Goal: Entertainment & Leisure: Consume media (video, audio)

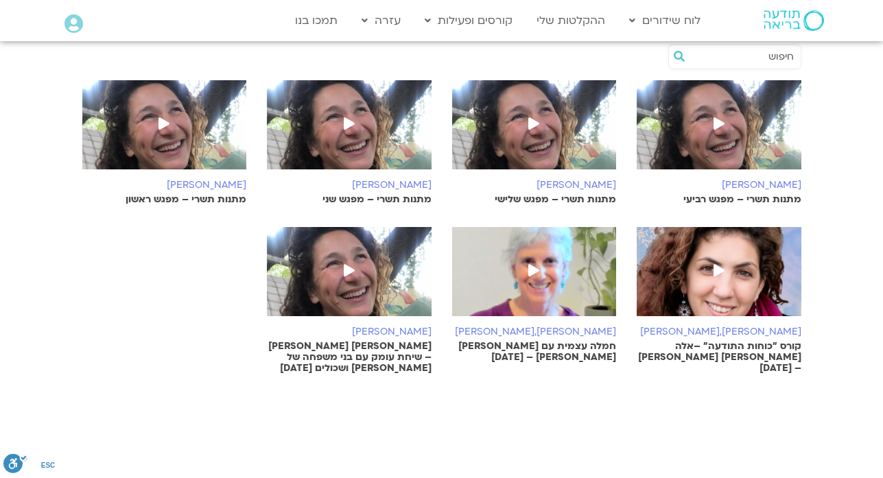
scroll to position [274, 0]
click at [176, 153] on img at bounding box center [164, 131] width 165 height 103
click at [359, 121] on span at bounding box center [349, 124] width 25 height 25
click at [515, 136] on img at bounding box center [534, 131] width 165 height 103
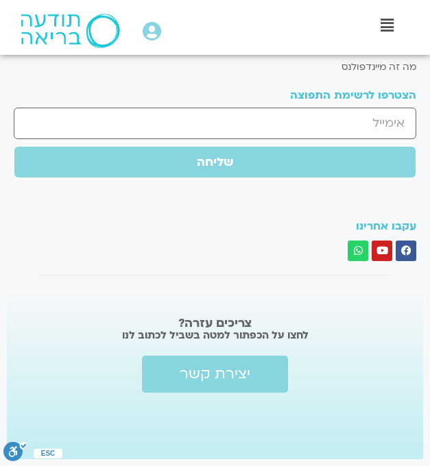
scroll to position [1157, 0]
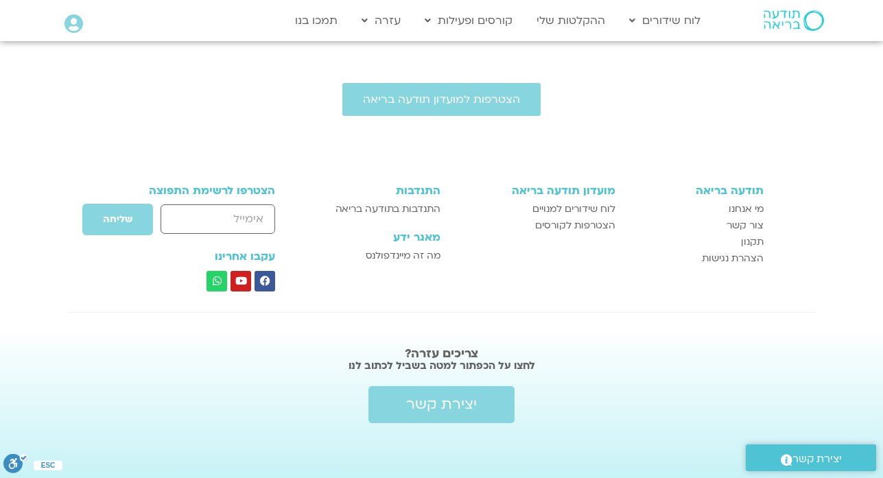
scroll to position [274, 0]
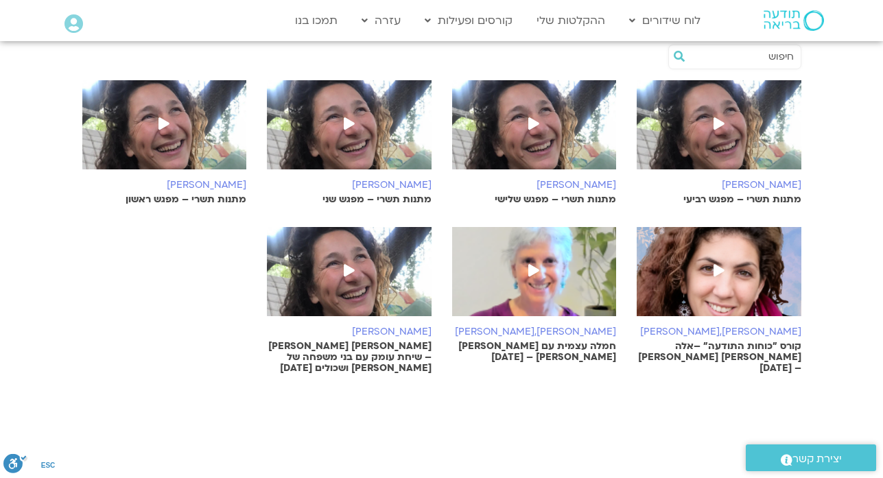
click at [722, 145] on img at bounding box center [718, 131] width 165 height 103
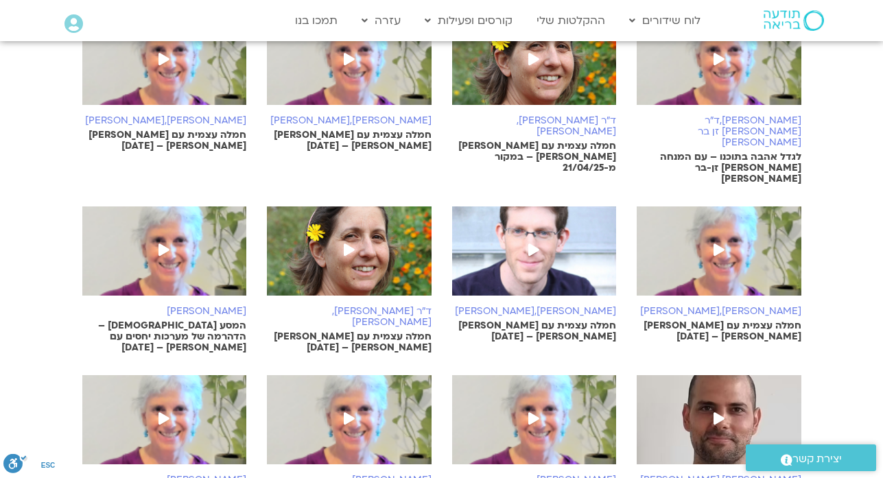
scroll to position [575, 0]
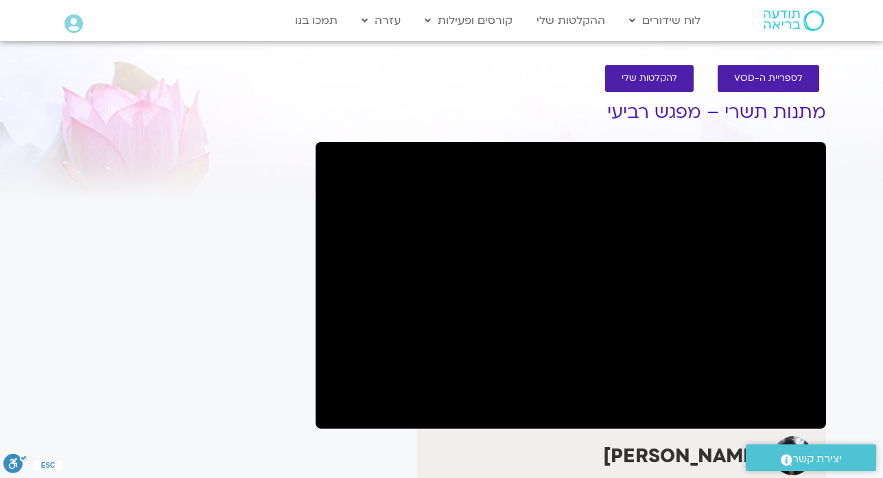
click at [256, 131] on div at bounding box center [180, 111] width 244 height 50
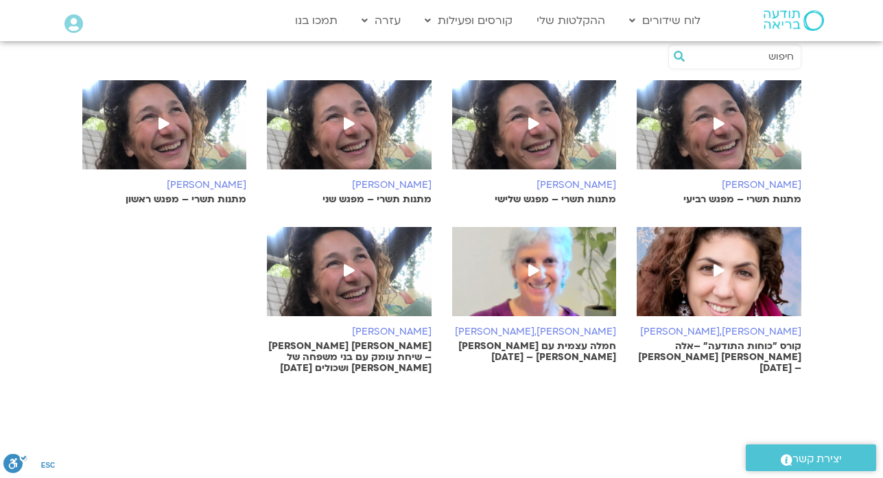
click at [776, 349] on p "קורס "כוחות התודעה" –אלה טולנאי ומירה רגב – 27/05/25" at bounding box center [718, 357] width 165 height 33
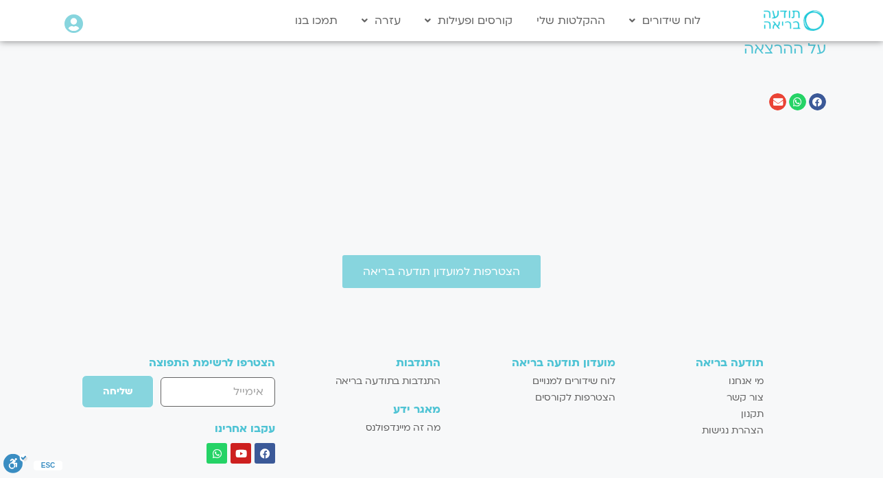
scroll to position [850, 0]
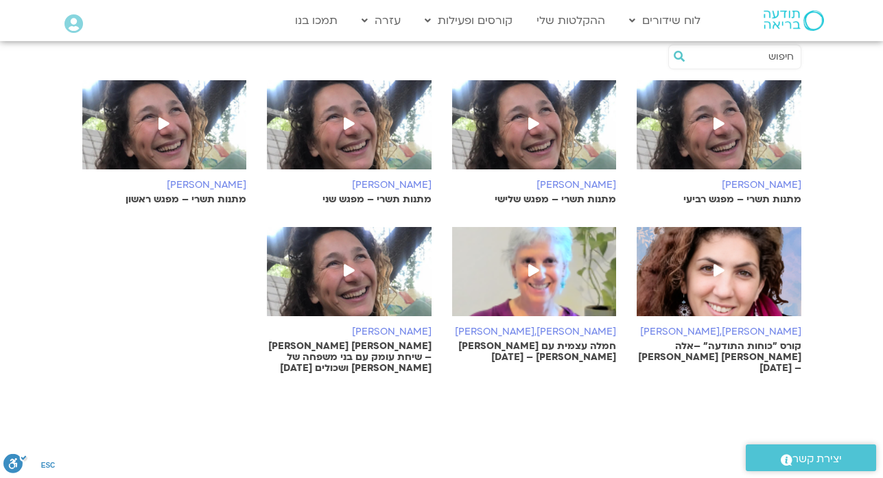
click at [541, 311] on img at bounding box center [534, 278] width 165 height 103
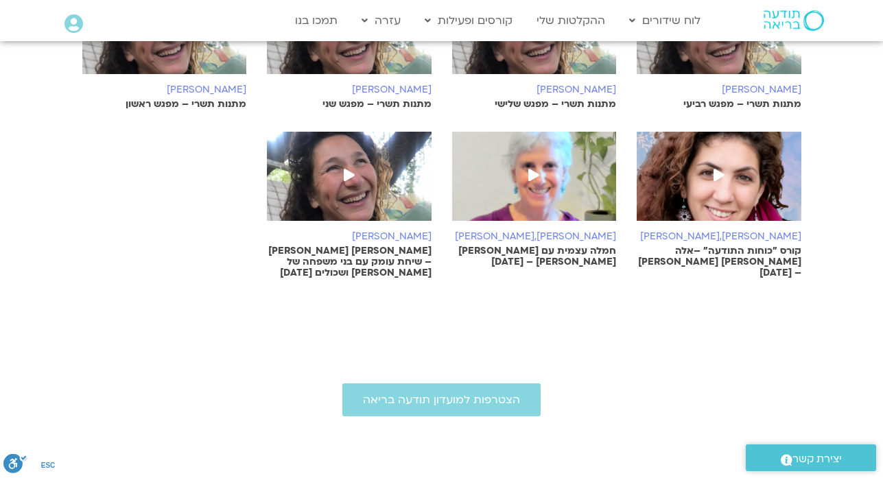
scroll to position [313, 0]
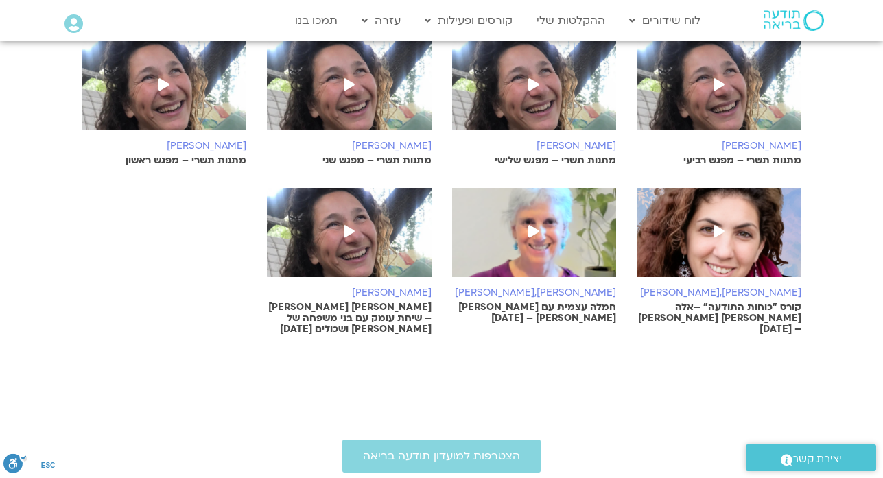
click at [360, 306] on p "[PERSON_NAME] [PERSON_NAME] – שיחת עומק עם בני משפחה של [PERSON_NAME] ושכולים […" at bounding box center [349, 318] width 165 height 33
click at [263, 129] on div "מירה רגב מתנות תשרי – מפגש שני" at bounding box center [349, 103] width 185 height 126
click at [728, 259] on img at bounding box center [718, 239] width 165 height 103
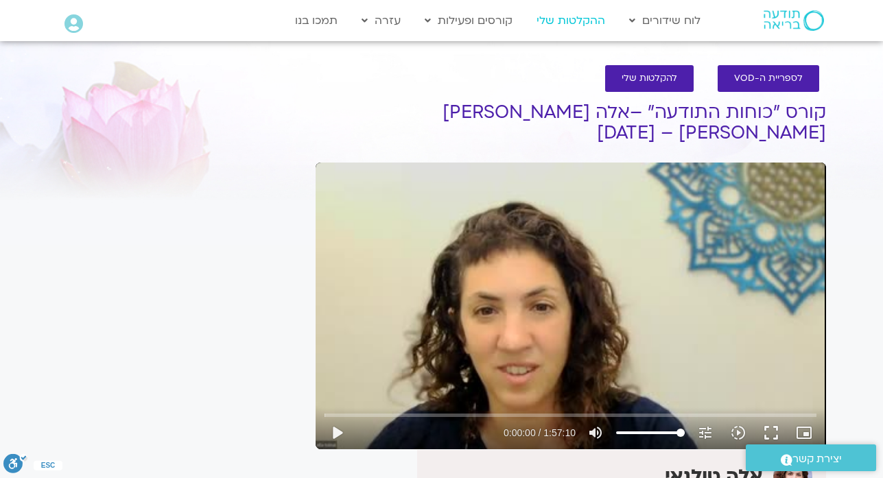
click at [562, 23] on link "ההקלטות שלי" at bounding box center [570, 21] width 82 height 26
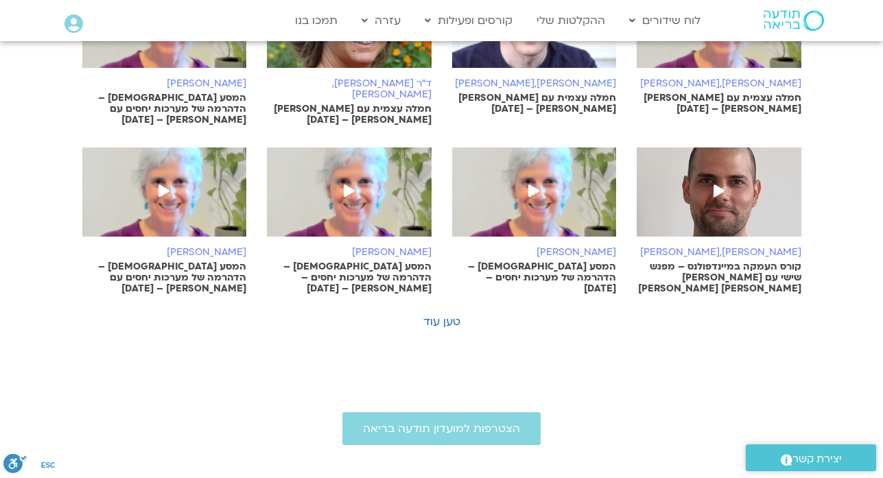
scroll to position [877, 0]
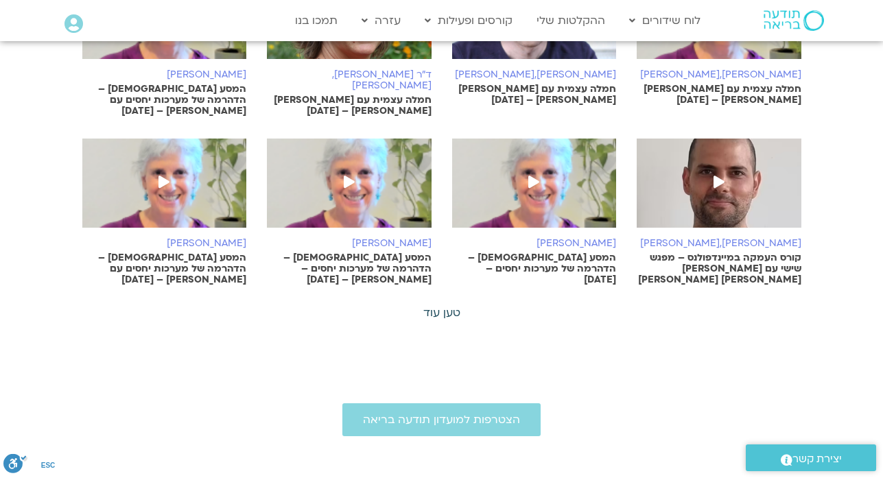
click at [449, 305] on link "טען עוד" at bounding box center [441, 312] width 37 height 15
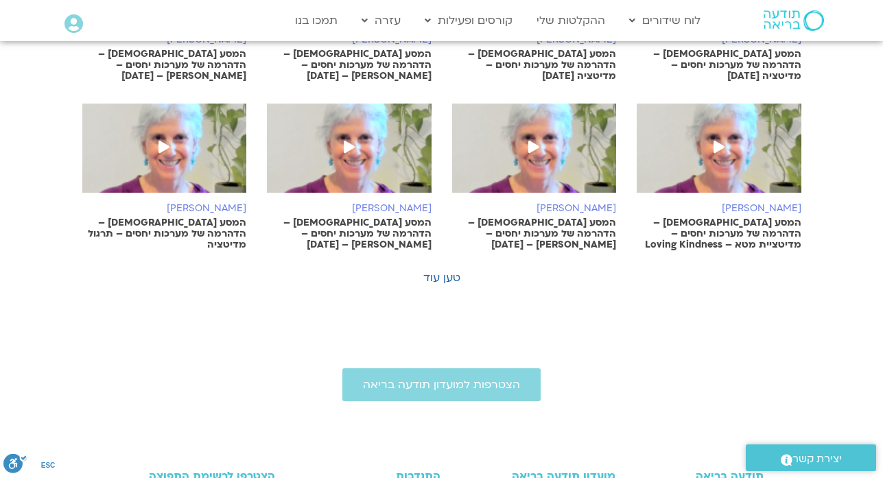
scroll to position [1590, 0]
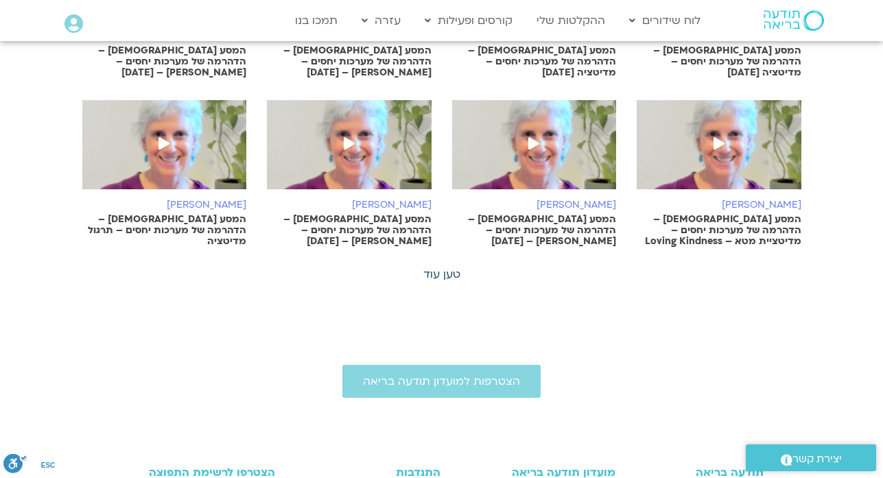
click at [436, 267] on link "טען עוד" at bounding box center [441, 274] width 37 height 15
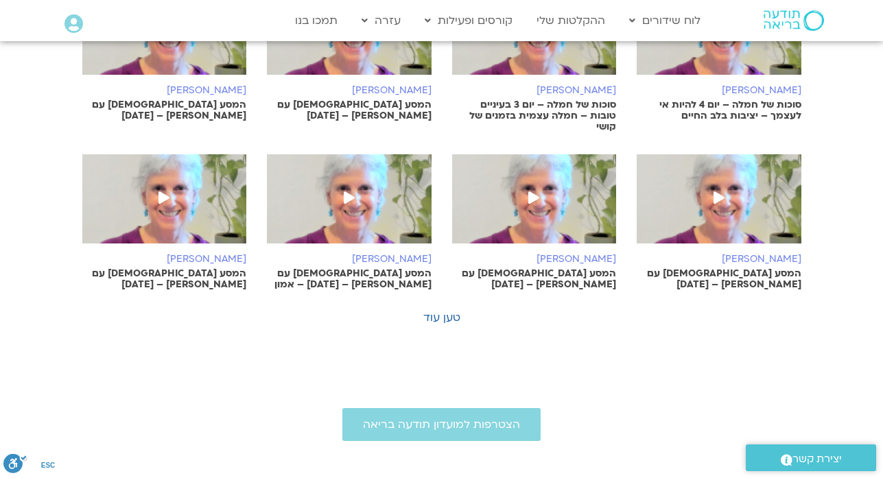
scroll to position [2193, 0]
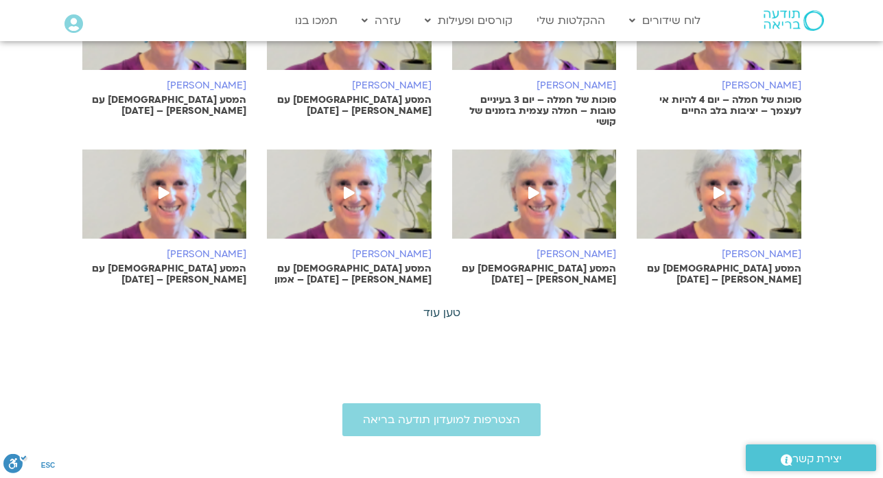
click at [446, 305] on link "טען עוד" at bounding box center [441, 312] width 37 height 15
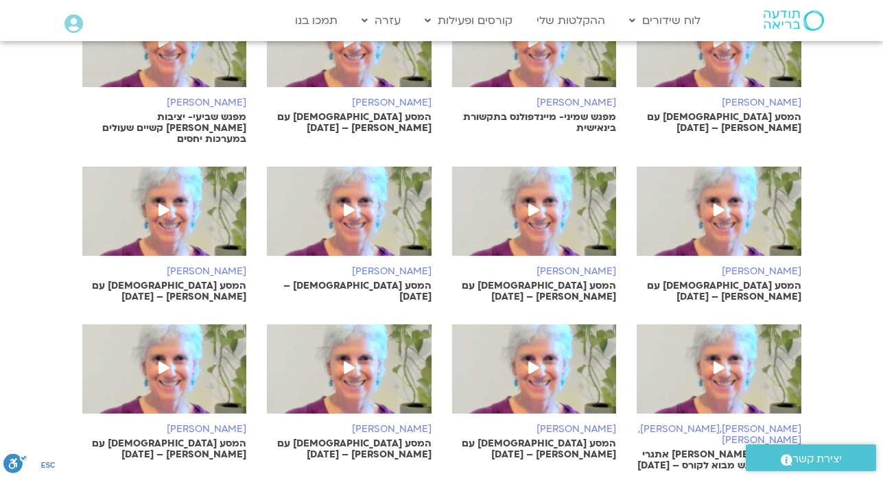
scroll to position [2687, 0]
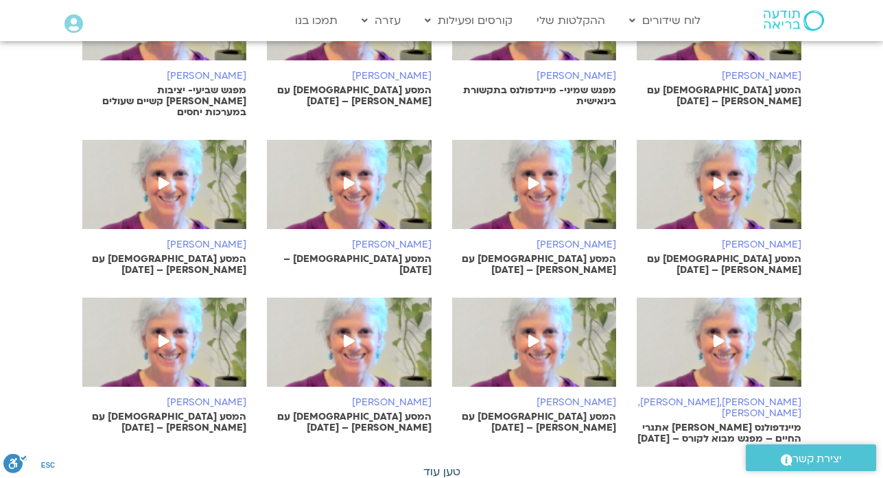
click at [444, 464] on link "טען עוד" at bounding box center [441, 471] width 37 height 15
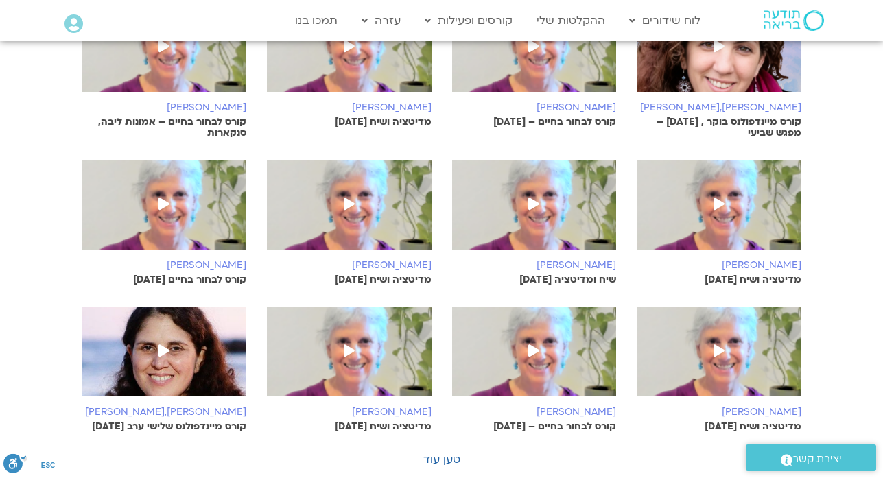
scroll to position [3318, 0]
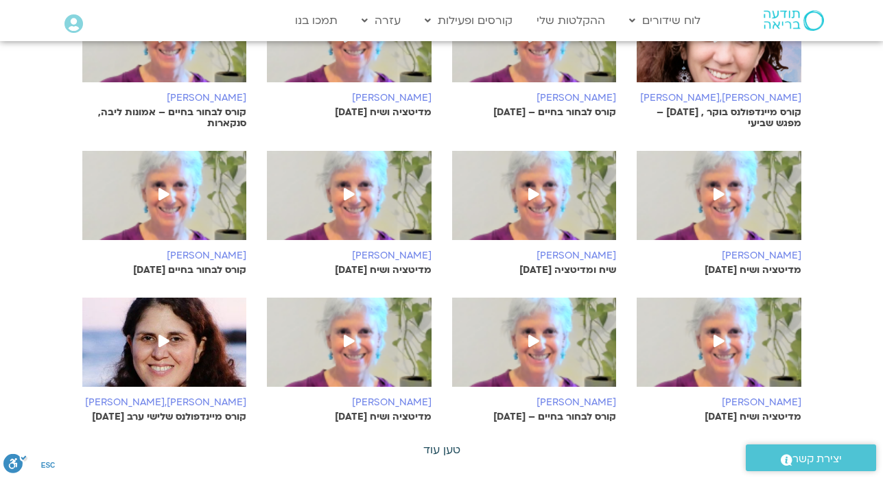
click at [445, 442] on link "טען עוד" at bounding box center [441, 449] width 37 height 15
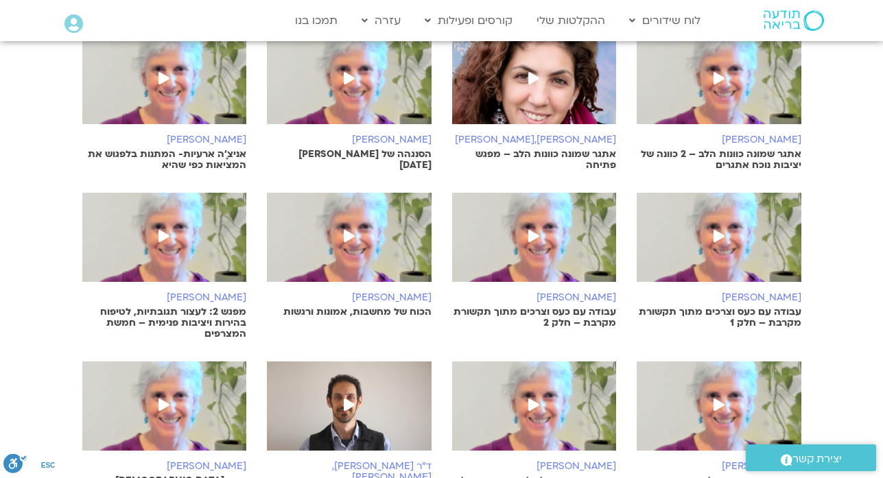
scroll to position [3894, 0]
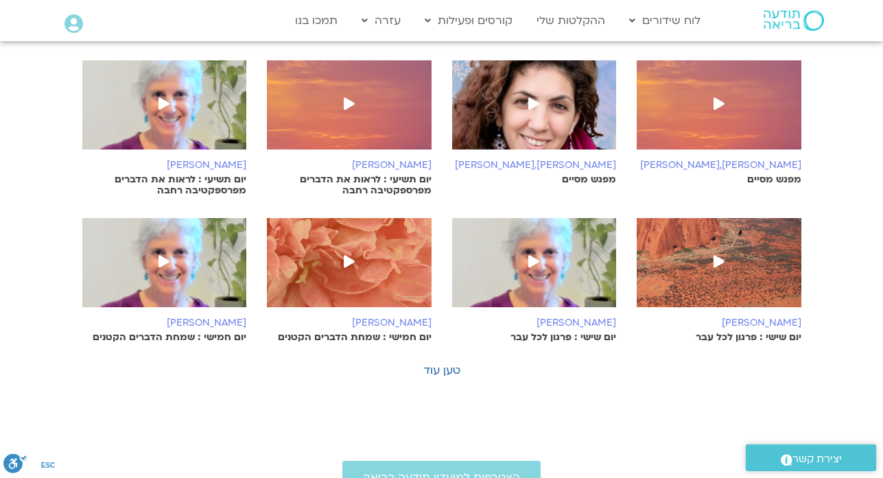
scroll to position [4745, 0]
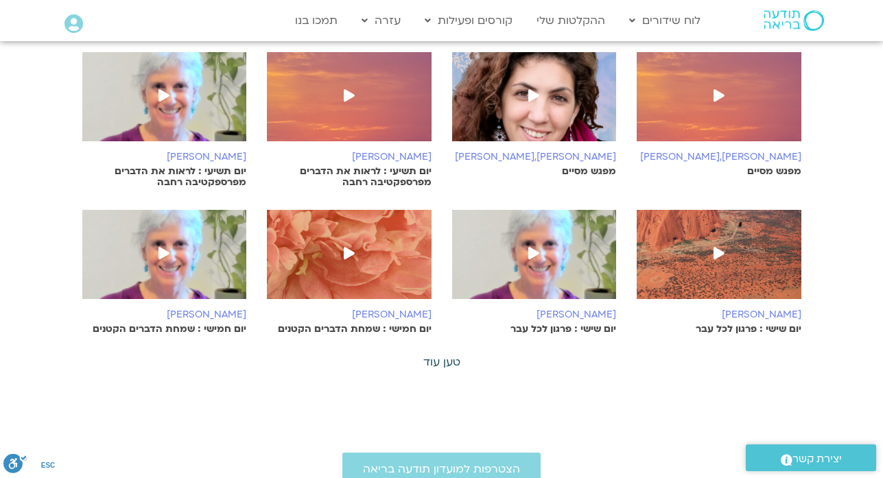
click at [437, 355] on link "טען עוד" at bounding box center [441, 362] width 37 height 15
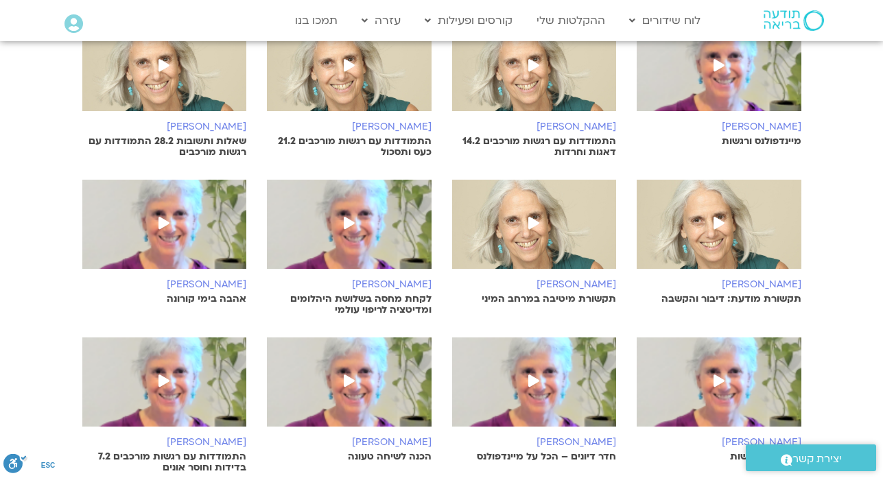
scroll to position [5239, 0]
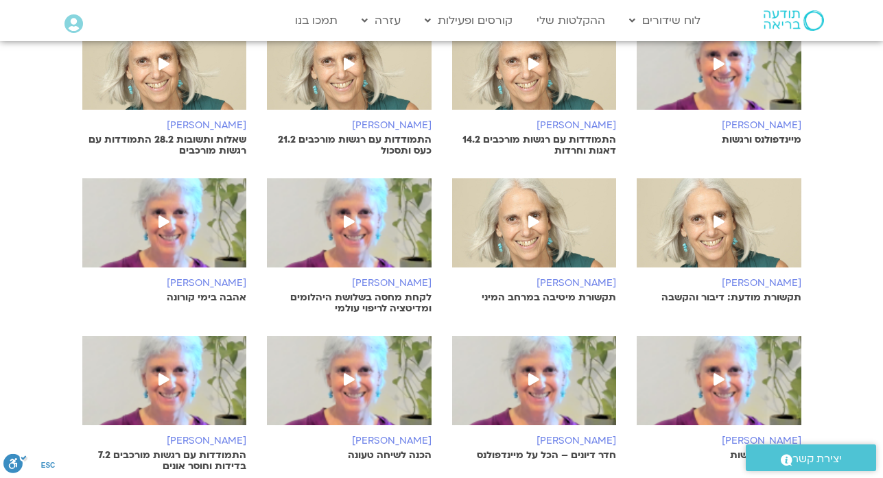
click at [214, 450] on p "התמודדות עם רגשות מורכבים 7.2 בדידות וחוסר אונים" at bounding box center [164, 461] width 165 height 22
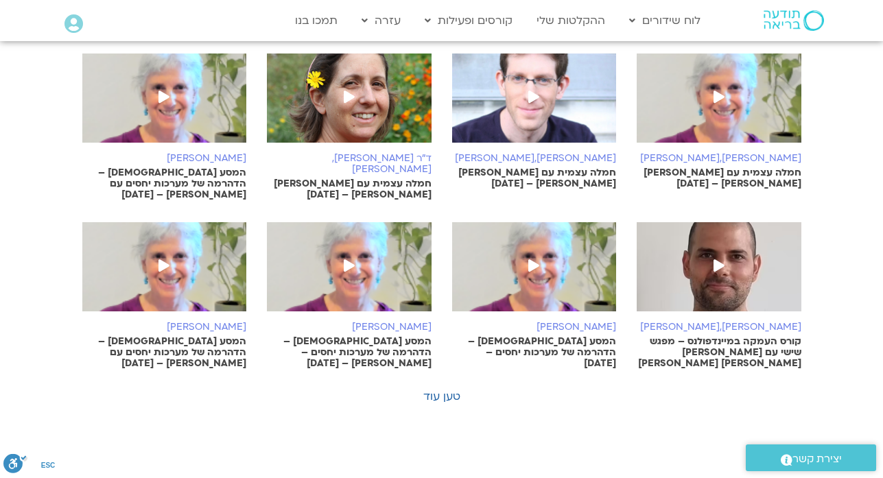
scroll to position [767, 0]
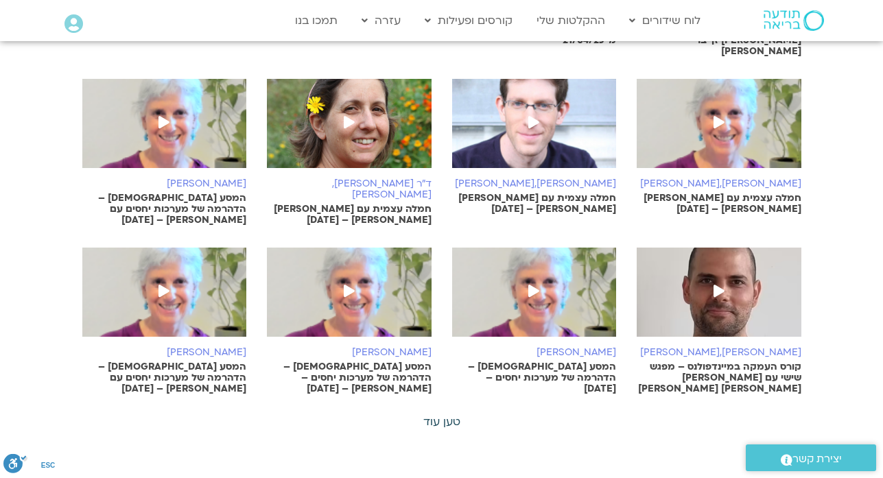
click at [449, 414] on link "טען עוד" at bounding box center [441, 421] width 37 height 15
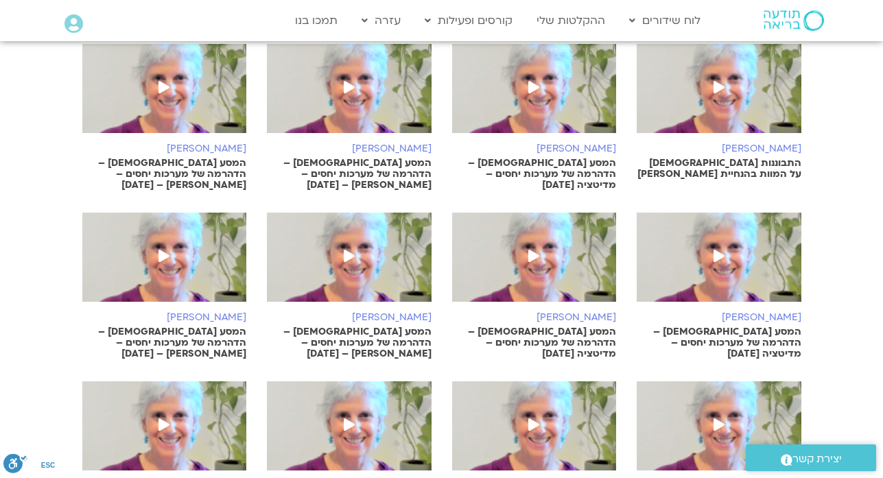
scroll to position [1316, 0]
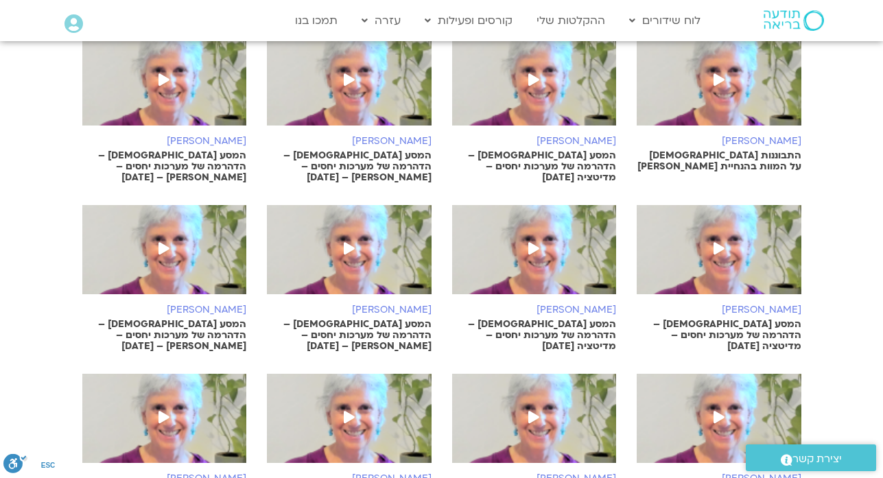
click at [374, 319] on p "המסע הבודהיסטי – הדהרמה של מערכות יחסים – סנדיה – 02/01/25" at bounding box center [349, 335] width 165 height 33
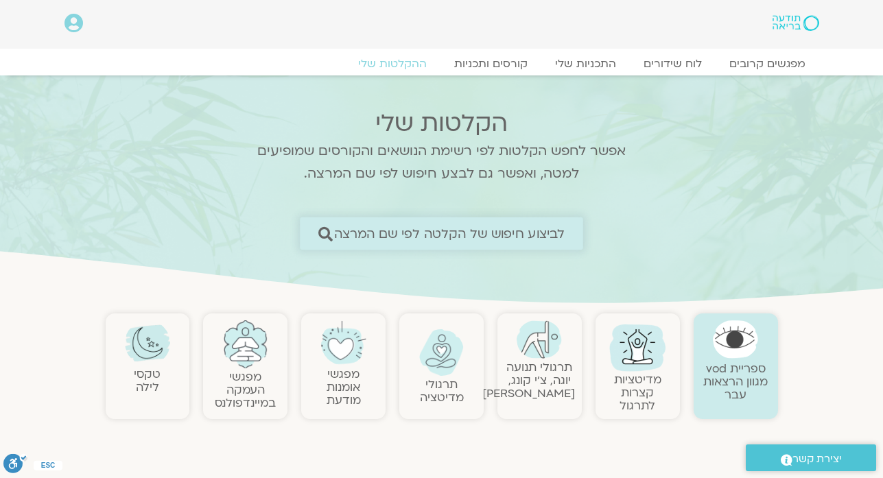
click at [502, 233] on span "לביצוע חיפוש של הקלטה לפי שם המרצה" at bounding box center [449, 233] width 231 height 14
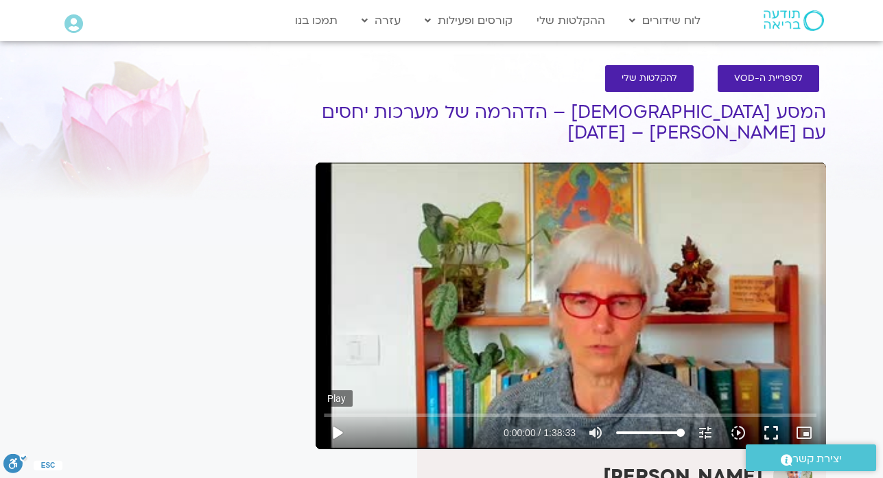
click at [337, 437] on button "play_arrow" at bounding box center [336, 432] width 33 height 33
type input "77.170518"
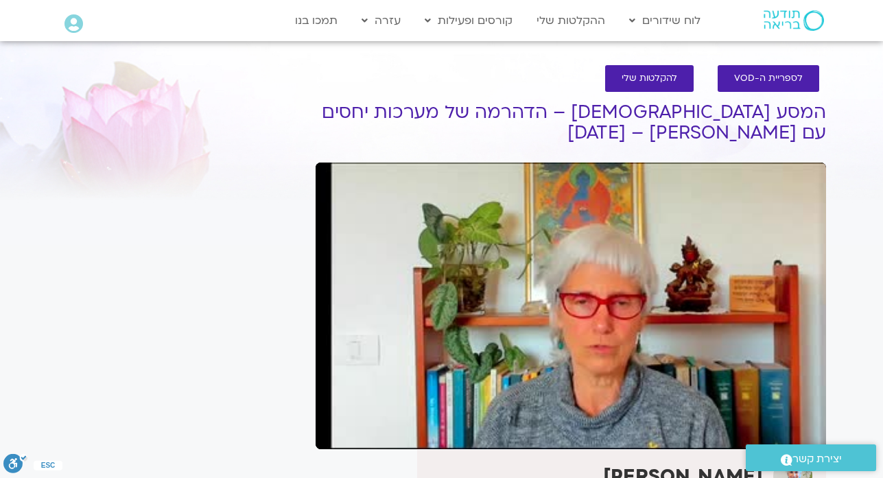
click at [246, 109] on div at bounding box center [180, 111] width 244 height 50
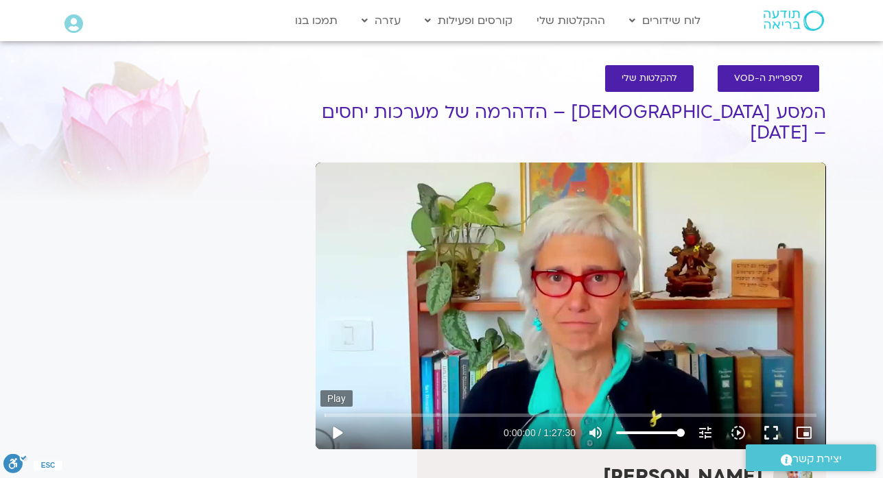
click at [334, 416] on button "play_arrow" at bounding box center [336, 432] width 33 height 33
type input "2.712444"
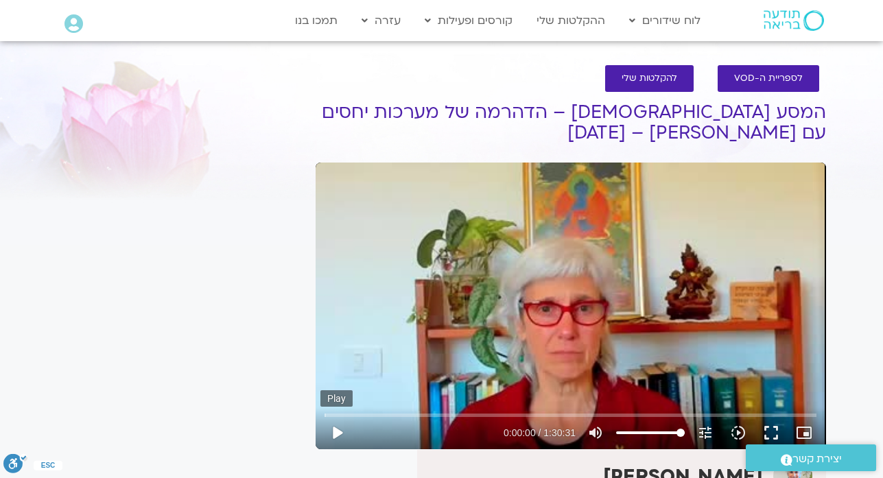
click at [335, 435] on button "play_arrow" at bounding box center [336, 432] width 33 height 33
type input "2.602276"
type input "2.727723"
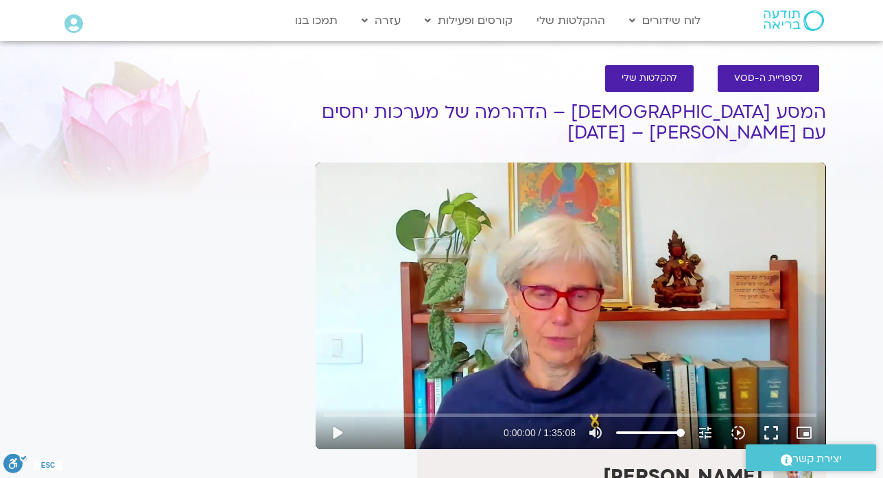
click at [225, 140] on div "It seems we can't find what you're looking for. It seems we can't find what you…" at bounding box center [180, 408] width 258 height 658
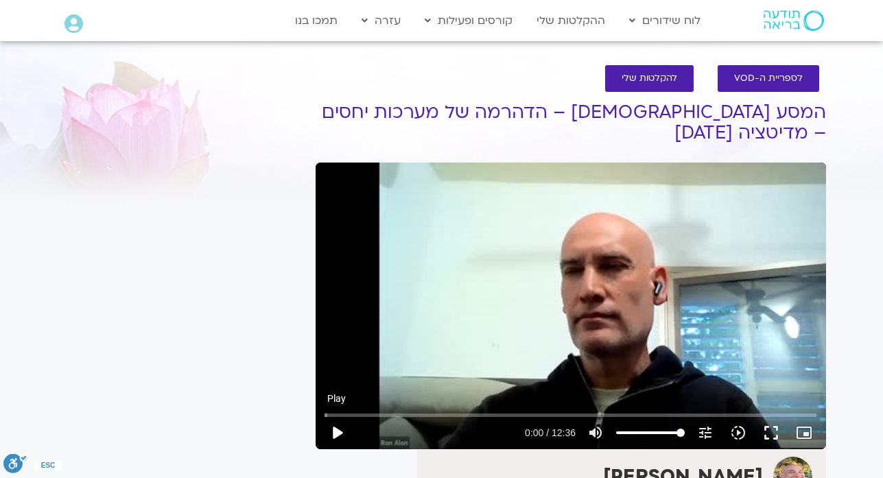
click at [337, 436] on button "play_arrow" at bounding box center [336, 432] width 33 height 33
type input "0.993057"
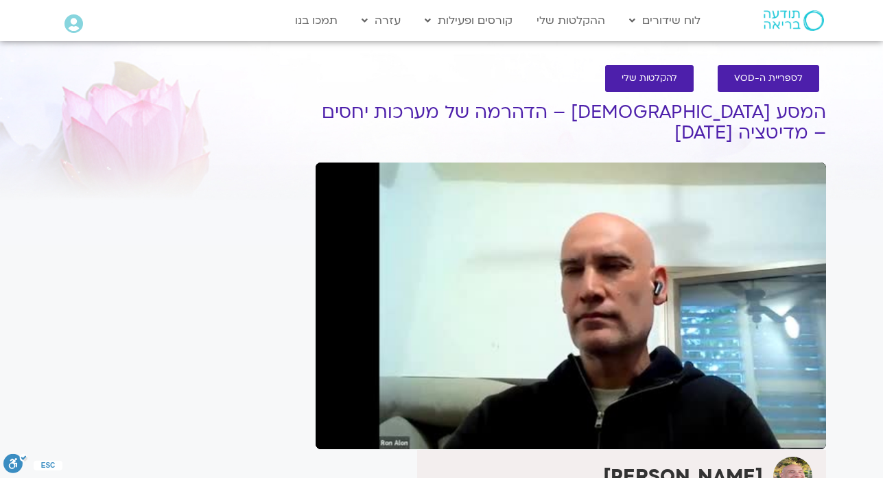
type input "2.14667"
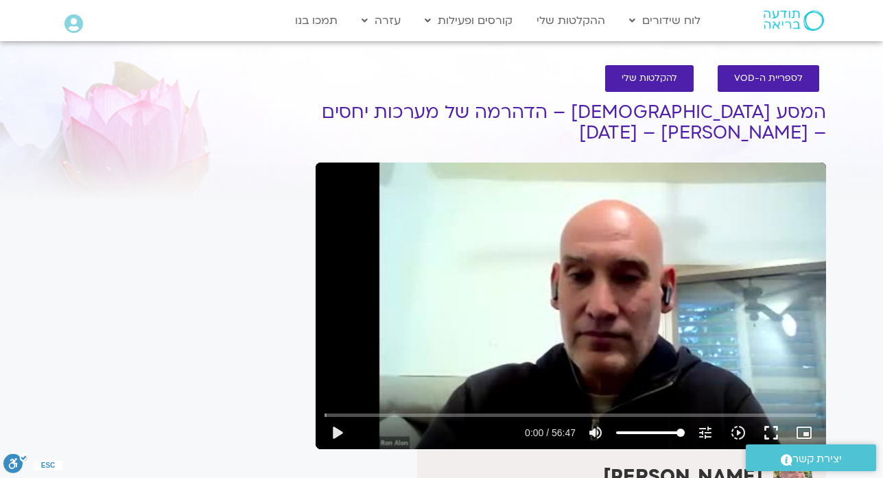
click at [254, 58] on div "It seems we can't find what you're looking for. It seems we can't find what you…" at bounding box center [180, 458] width 258 height 815
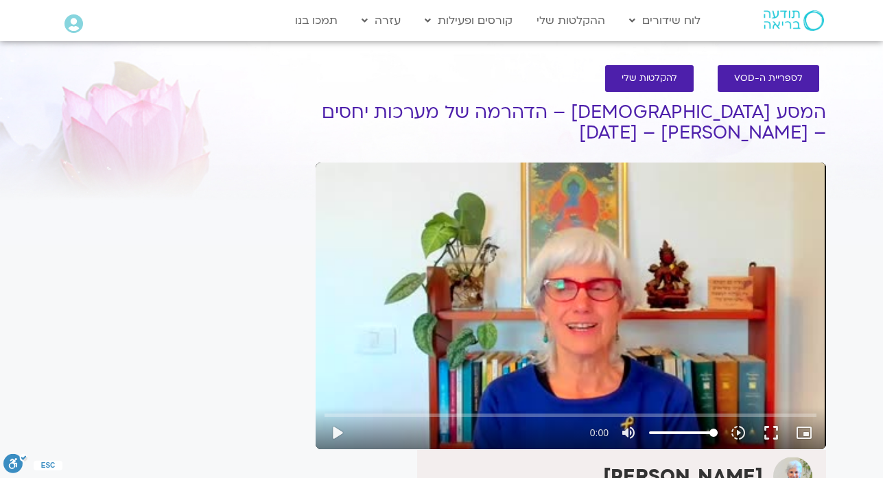
drag, startPoint x: 0, startPoint y: 0, endPoint x: 304, endPoint y: 34, distance: 305.7
click at [304, 34] on div "Main Menu לוח שידורים לוח שידורים יומי תכניה שבועית ההקלטות שלי קורסים ופעילות …" at bounding box center [453, 21] width 521 height 40
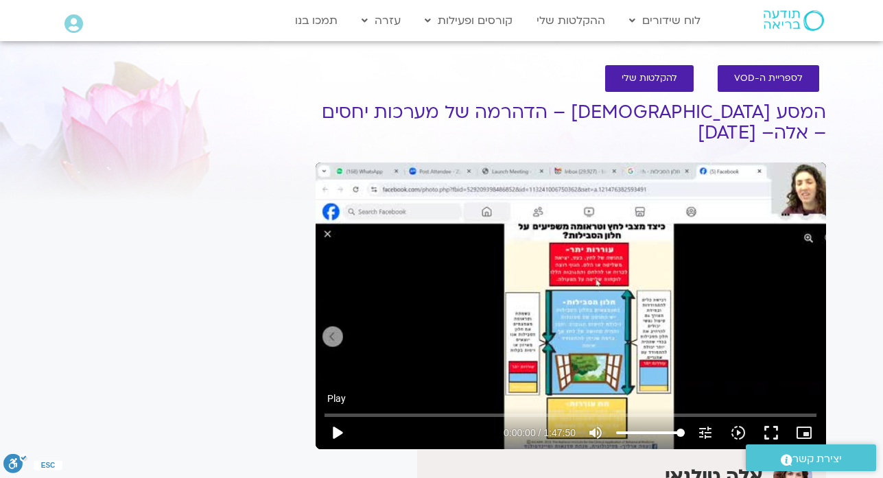
click at [336, 439] on button "play_arrow" at bounding box center [336, 432] width 33 height 33
type input "2.319803"
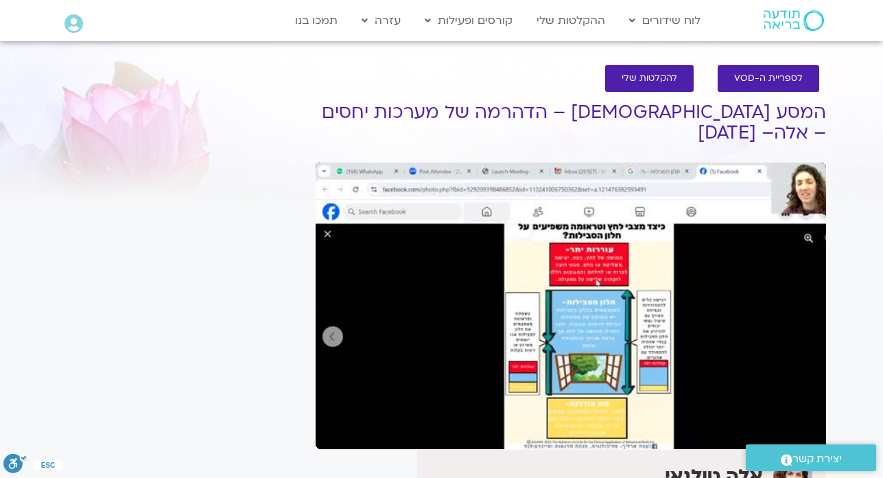
click at [246, 61] on div "It seems we can't find what you're looking for. It seems we can't find what you…" at bounding box center [180, 412] width 258 height 722
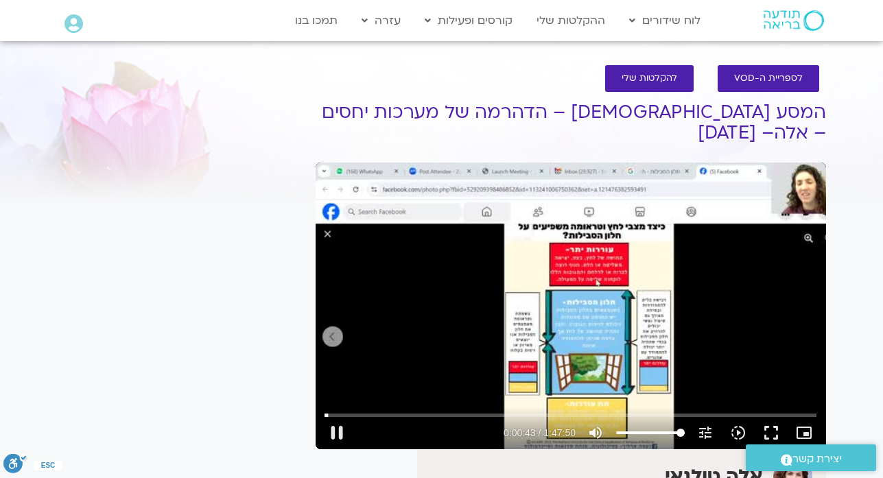
type input "44.015925"
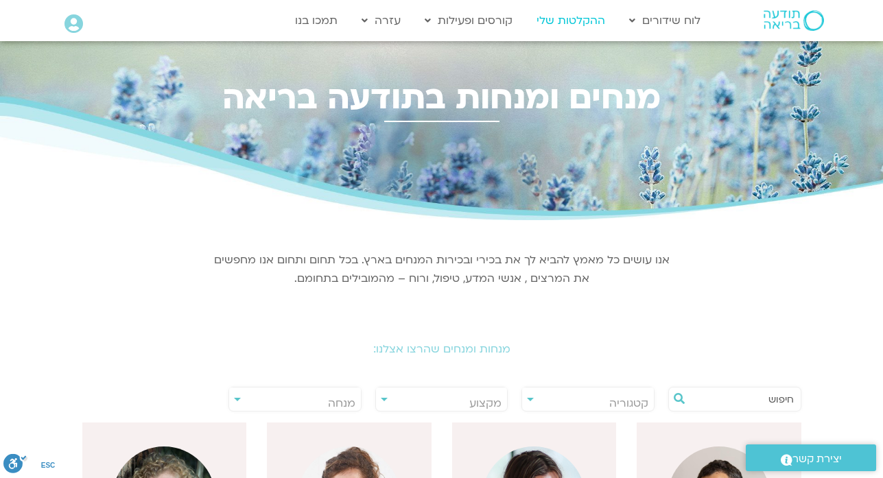
click at [565, 23] on link "ההקלטות שלי" at bounding box center [570, 21] width 82 height 26
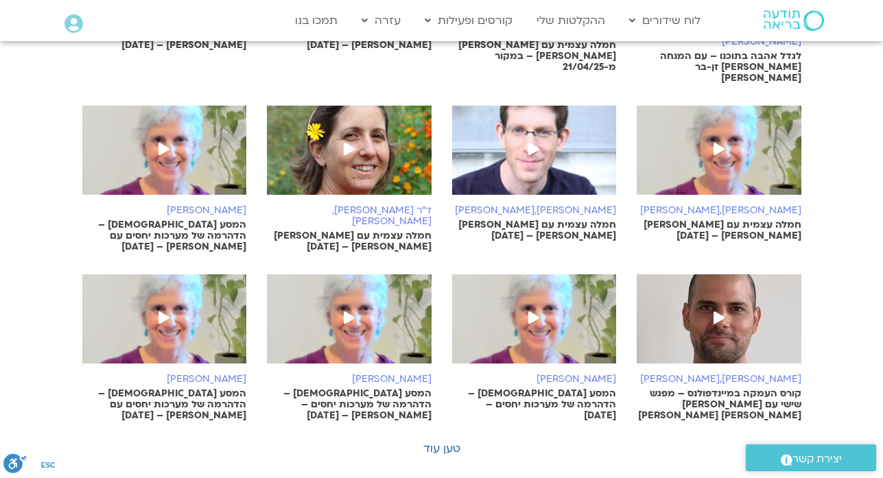
scroll to position [740, 0]
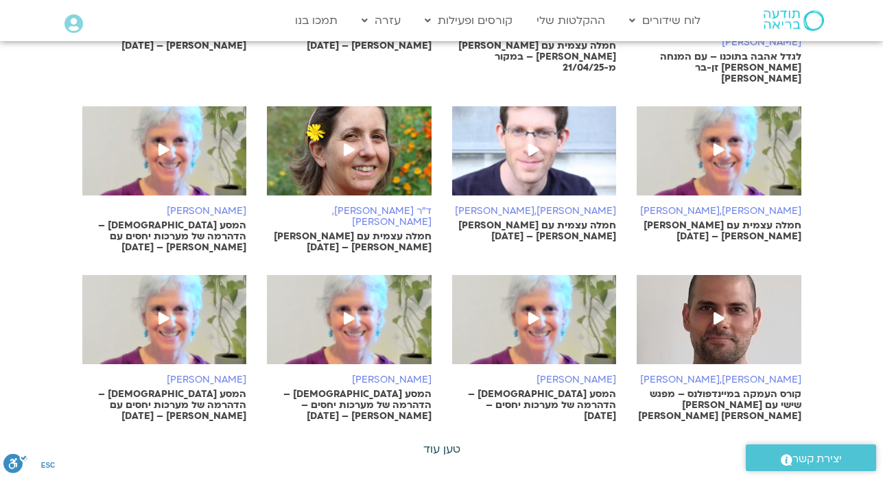
click at [449, 442] on link "טען עוד" at bounding box center [441, 449] width 37 height 15
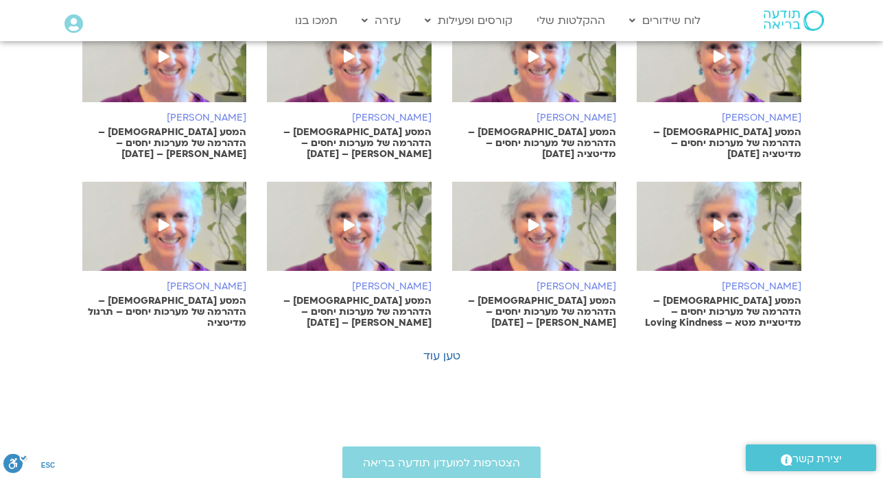
scroll to position [1536, 0]
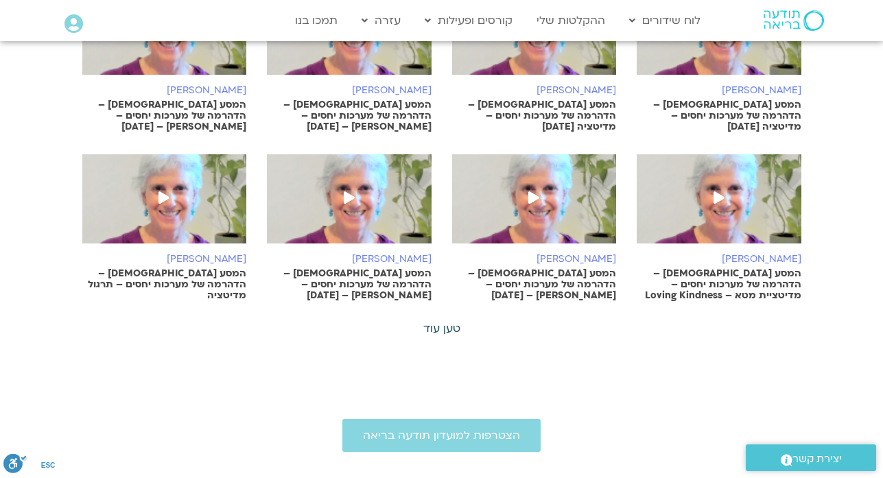
click at [457, 321] on link "טען עוד" at bounding box center [441, 328] width 37 height 15
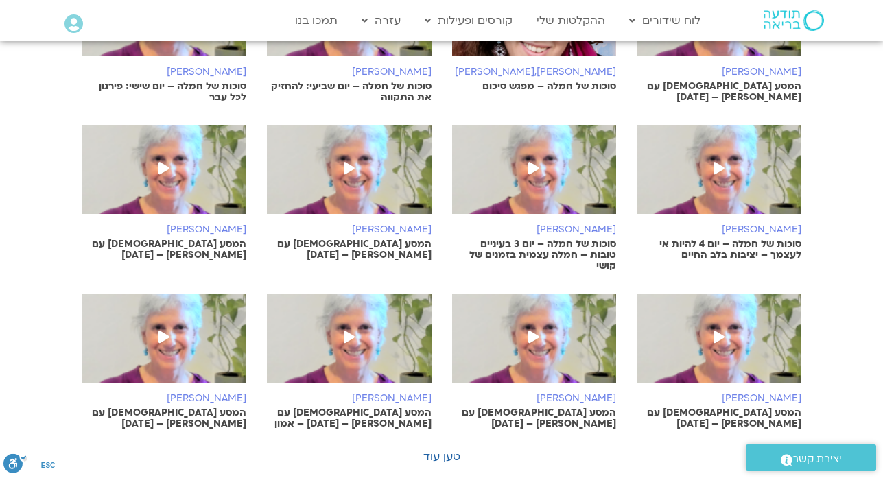
scroll to position [2048, 0]
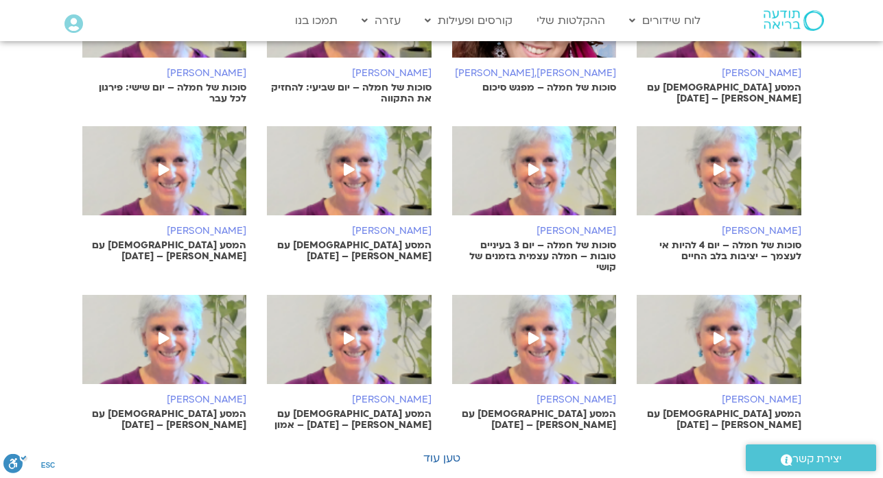
click at [202, 409] on p "המסע הבודהיסטי עם סנדיה בר קמה – 15/08/24" at bounding box center [164, 420] width 165 height 22
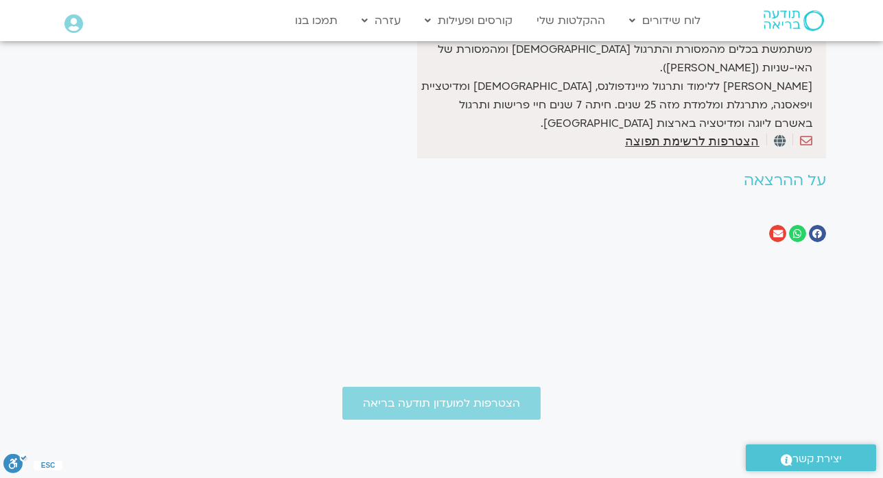
scroll to position [739, 0]
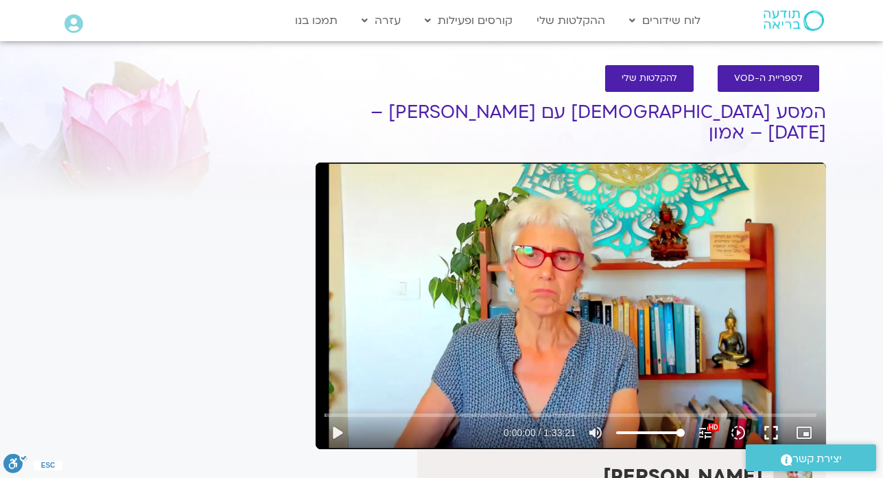
click at [283, 62] on div "It seems we can't find what you're looking for. It seems we can't find what you…" at bounding box center [180, 393] width 258 height 685
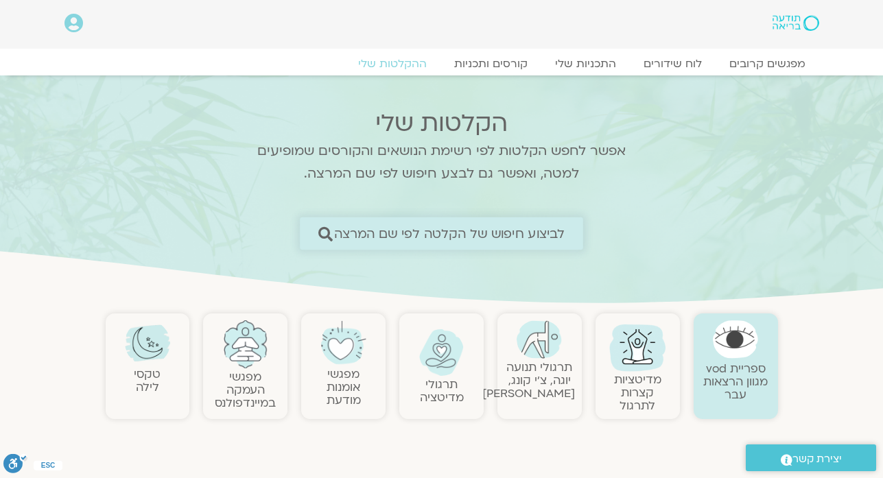
click at [481, 235] on span "לביצוע חיפוש של הקלטה לפי שם המרצה" at bounding box center [449, 233] width 231 height 14
click at [486, 234] on span "לביצוע חיפוש של הקלטה לפי שם המרצה" at bounding box center [449, 233] width 231 height 14
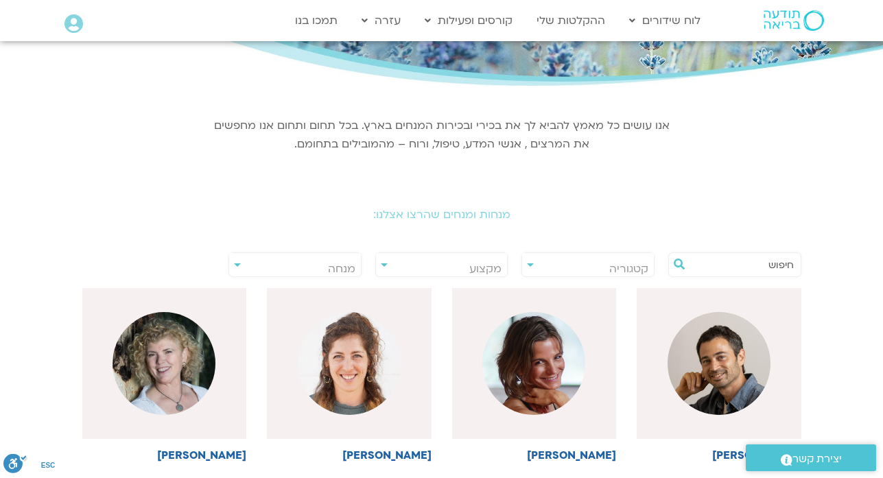
scroll to position [159, 0]
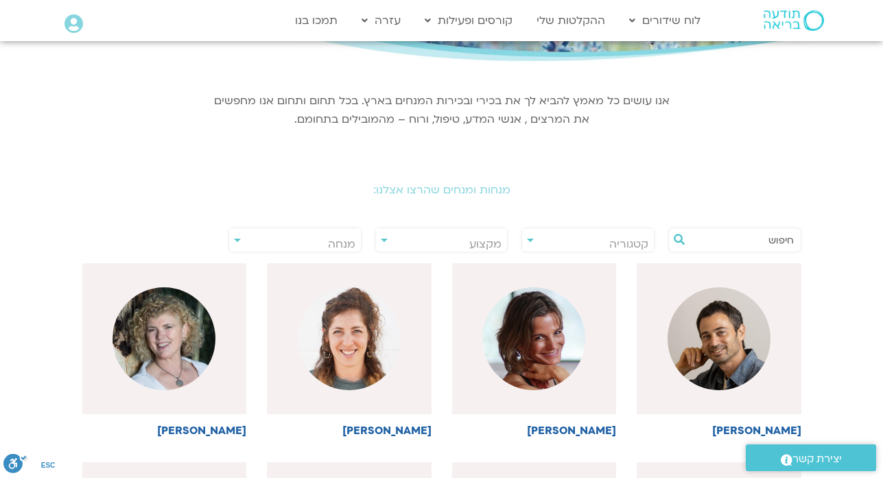
click at [441, 150] on div "מנחות ומנחים שהרצו אצלנו:" at bounding box center [442, 180] width 768 height 61
click at [442, 150] on div "מנחות ומנחים שהרצו אצלנו:" at bounding box center [442, 180] width 768 height 61
